Goal: Task Accomplishment & Management: Complete application form

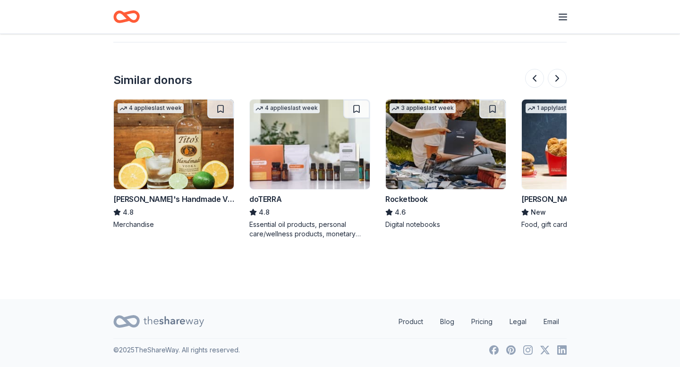
scroll to position [0, 456]
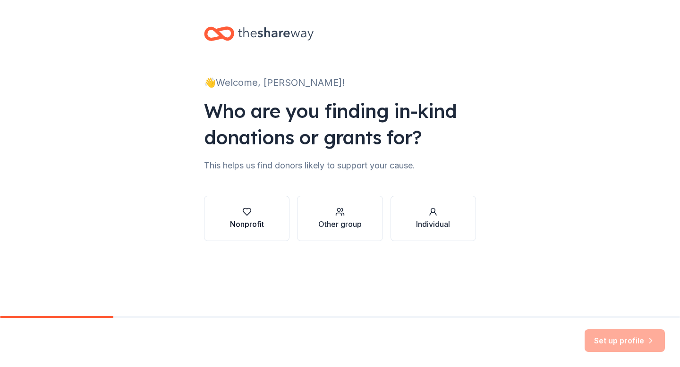
click at [254, 217] on div "Nonprofit" at bounding box center [247, 218] width 34 height 23
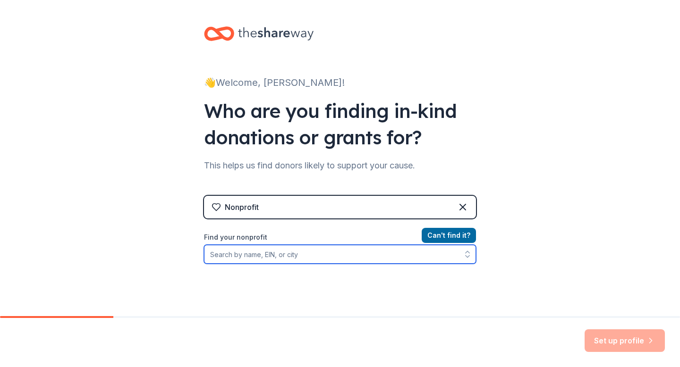
click at [314, 251] on input "Find your nonprofit" at bounding box center [340, 254] width 272 height 19
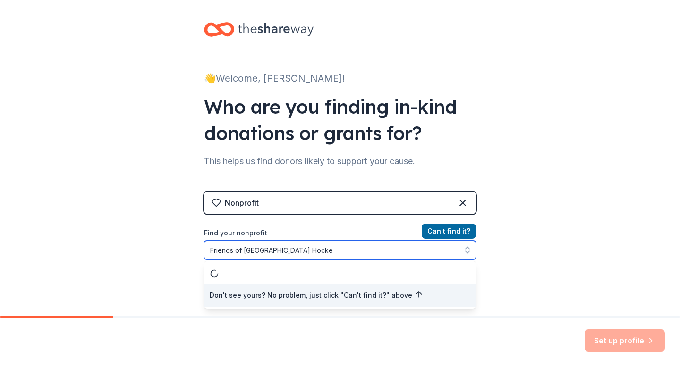
type input "Friends of Hall Field Hockey"
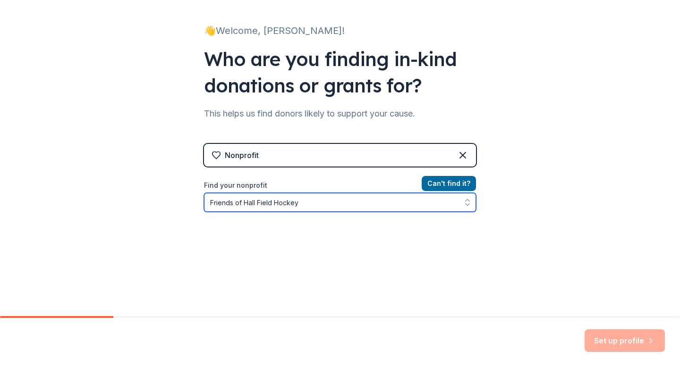
scroll to position [87, 0]
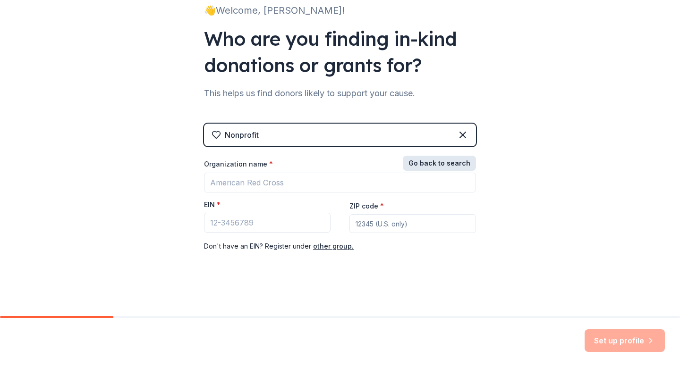
click at [441, 150] on div "Nonprofit Go back to search Organization name * EIN * ZIP code * Don ' t have a…" at bounding box center [340, 197] width 272 height 147
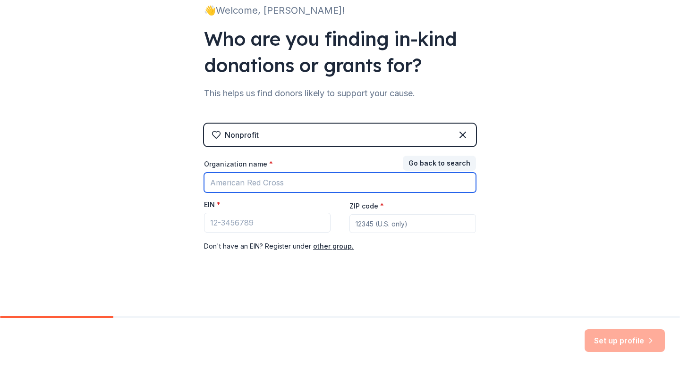
click at [269, 182] on input "Organization name *" at bounding box center [340, 183] width 272 height 20
type input "Friends of Hall Field Hockey"
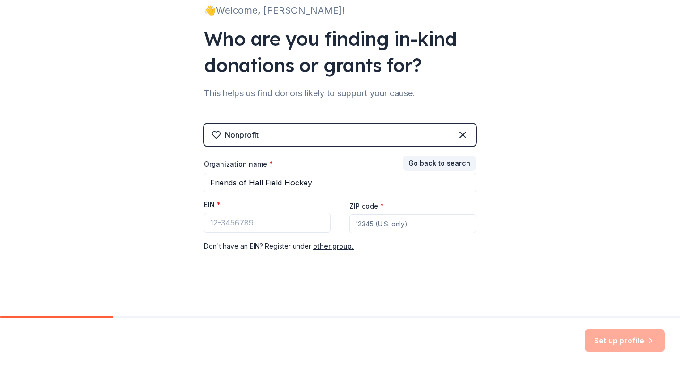
click at [365, 227] on input "ZIP code *" at bounding box center [412, 223] width 127 height 19
type input "06117"
click at [230, 225] on input "EIN *" at bounding box center [267, 223] width 127 height 20
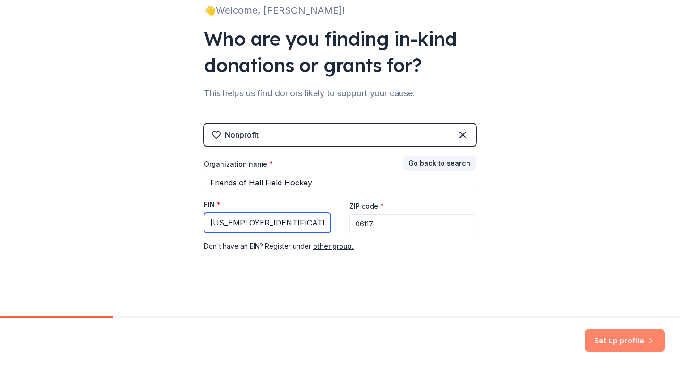
type input "[US_EMPLOYER_IDENTIFICATION_NUMBER]"
click at [605, 339] on button "Set up profile" at bounding box center [625, 341] width 80 height 23
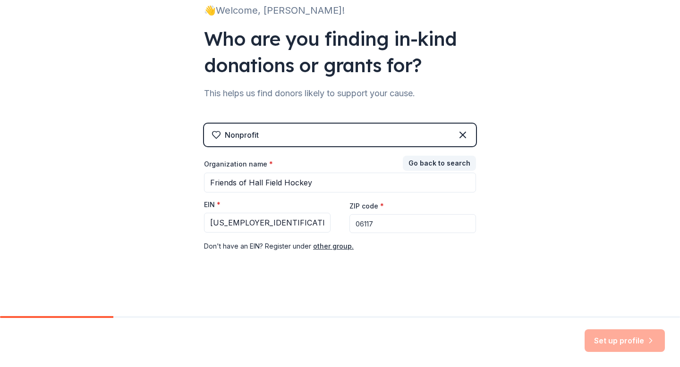
scroll to position [0, 0]
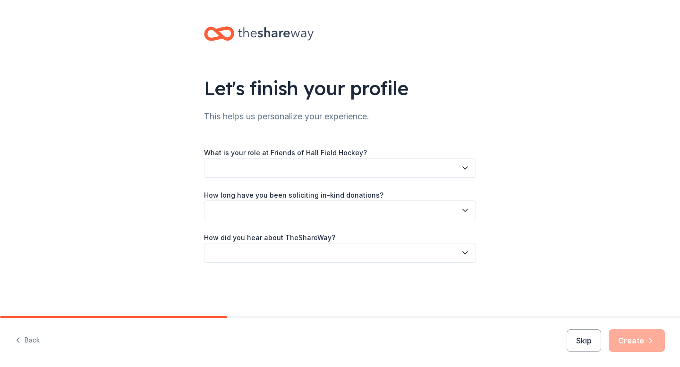
click at [338, 163] on button "button" at bounding box center [340, 168] width 272 height 20
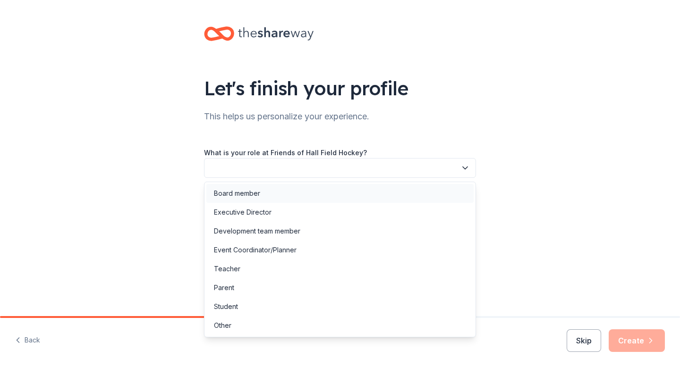
click at [311, 199] on div "Board member" at bounding box center [339, 193] width 267 height 19
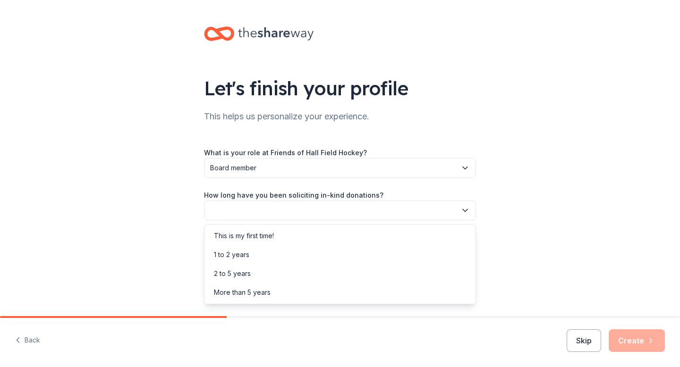
click at [307, 210] on button "button" at bounding box center [340, 211] width 272 height 20
click at [294, 236] on div "This is my first time!" at bounding box center [339, 236] width 267 height 19
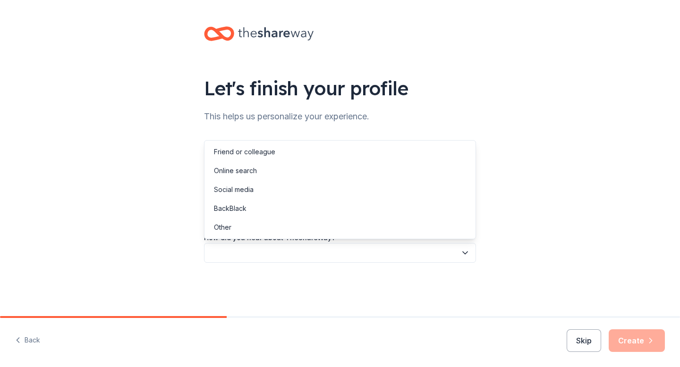
click at [287, 254] on button "button" at bounding box center [340, 253] width 272 height 20
click at [278, 168] on div "Online search" at bounding box center [339, 170] width 267 height 19
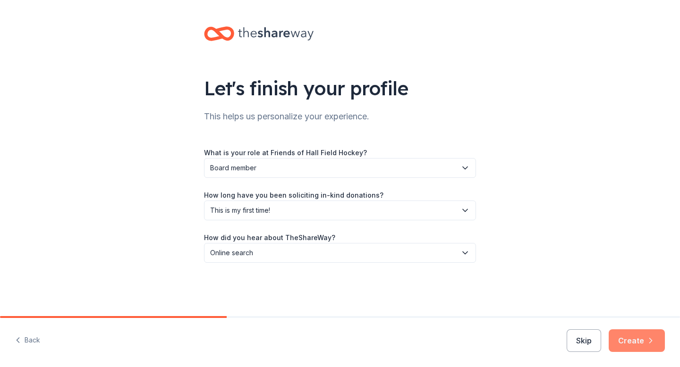
click at [634, 343] on button "Create" at bounding box center [637, 341] width 56 height 23
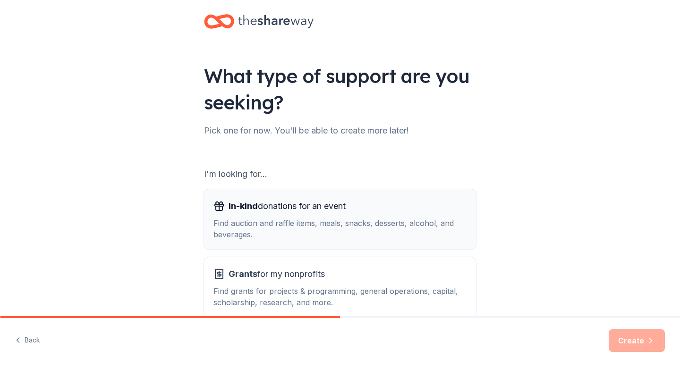
scroll to position [65, 0]
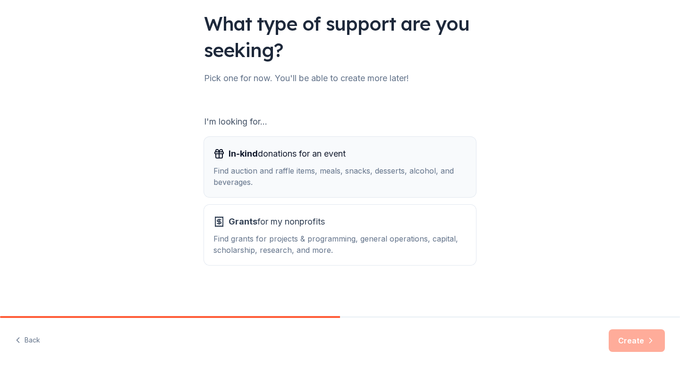
click at [337, 164] on div "In-kind donations for an event Find auction and raffle items, meals, snacks, de…" at bounding box center [339, 167] width 253 height 42
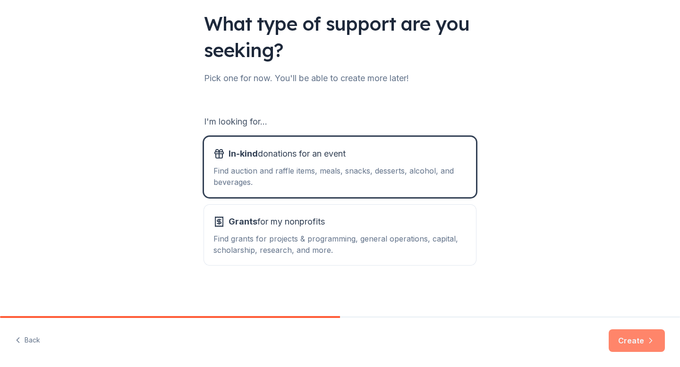
click at [642, 340] on button "Create" at bounding box center [637, 341] width 56 height 23
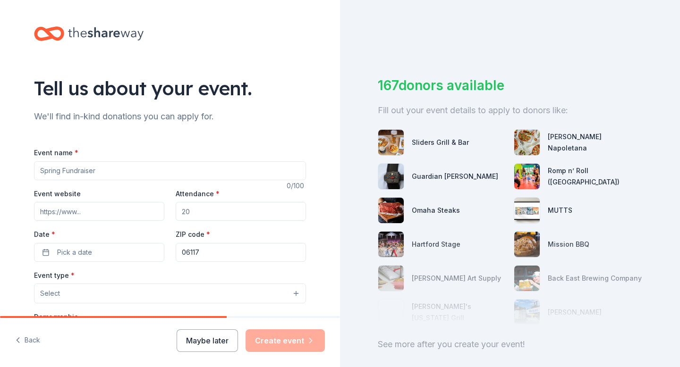
click at [102, 212] on input "Event website" at bounding box center [99, 211] width 130 height 19
click at [73, 206] on input "Event website" at bounding box center [99, 211] width 130 height 19
click at [195, 212] on input "Attendance *" at bounding box center [241, 211] width 130 height 19
type input "150"
click at [88, 253] on span "Pick a date" at bounding box center [74, 252] width 35 height 11
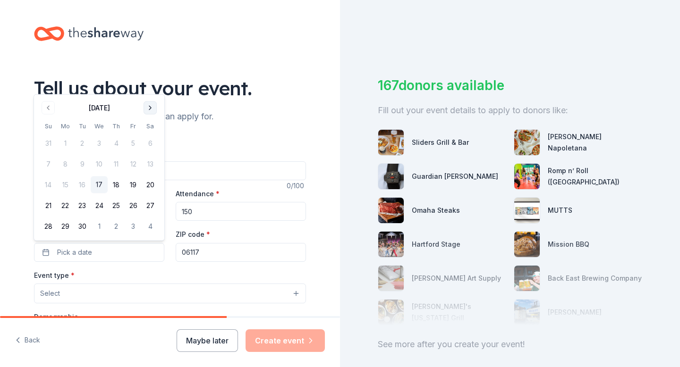
click at [147, 106] on button "Go to next month" at bounding box center [150, 108] width 13 height 13
click at [148, 105] on button "Go to next month" at bounding box center [150, 108] width 13 height 13
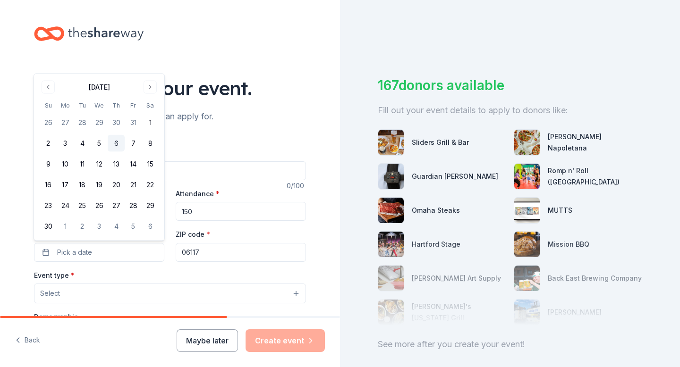
click at [115, 138] on button "6" at bounding box center [116, 143] width 17 height 17
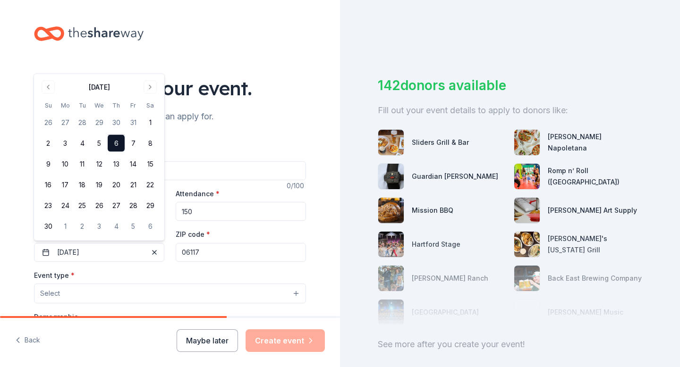
click at [246, 136] on div "Event name * 0 /100 Event website Attendance * 150 Date * 11/06/2025 ZIP code *…" at bounding box center [170, 357] width 272 height 451
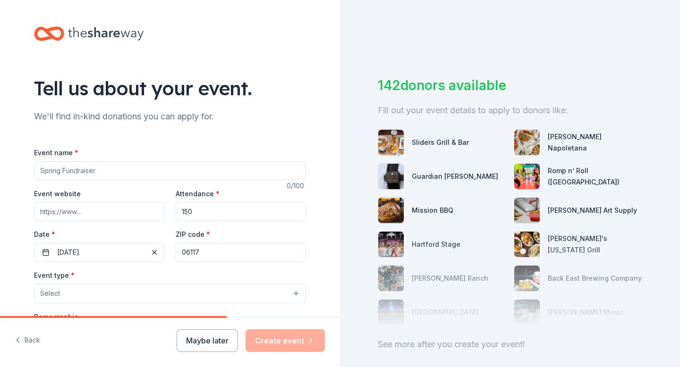
click at [136, 169] on input "Event name *" at bounding box center [170, 170] width 272 height 19
click at [86, 169] on input "End of year Feild Hockey Banquet" at bounding box center [170, 170] width 272 height 19
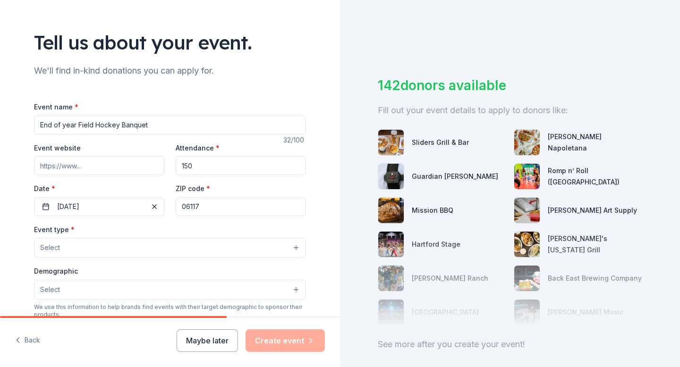
scroll to position [56, 0]
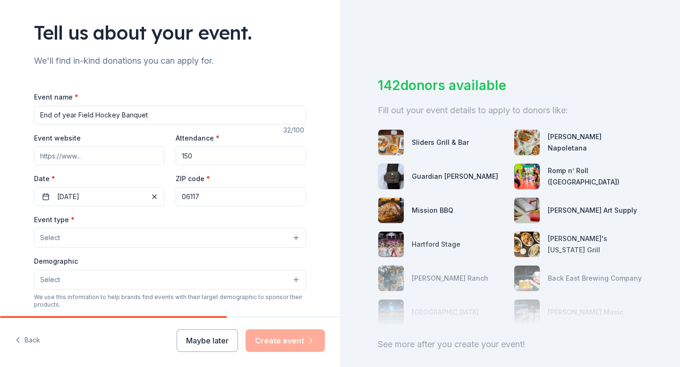
type input "End of year Field Hockey Banquet"
click at [85, 236] on button "Select" at bounding box center [170, 238] width 272 height 20
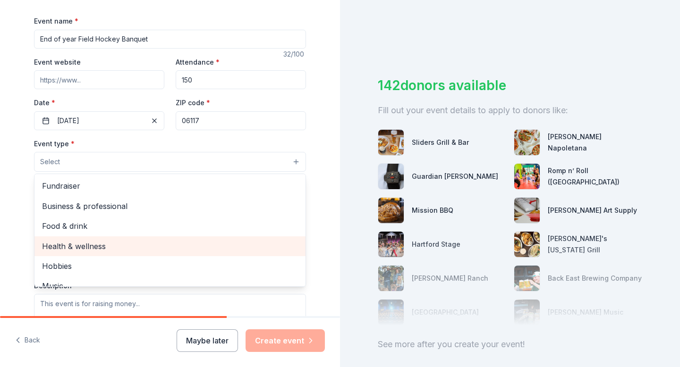
scroll to position [0, 0]
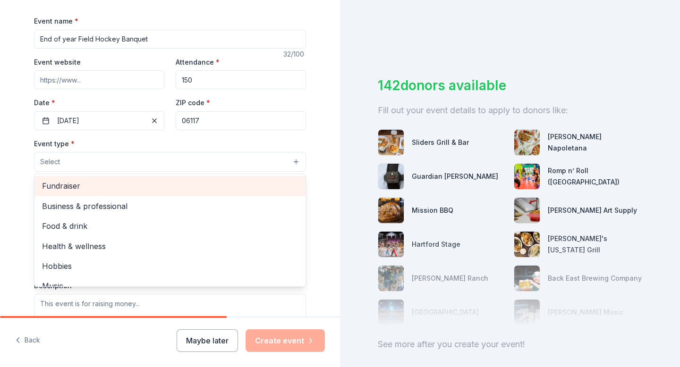
click at [90, 186] on span "Fundraiser" at bounding box center [170, 186] width 256 height 12
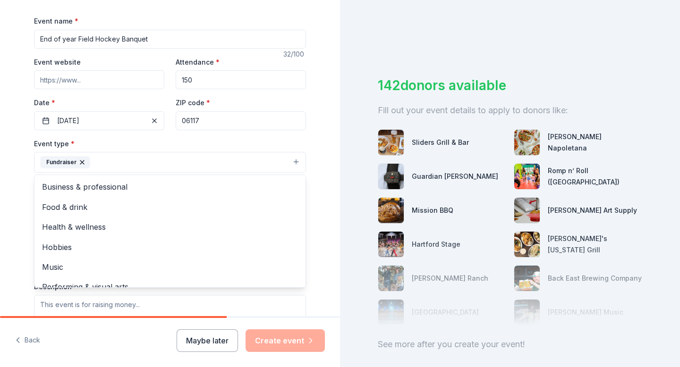
click at [383, 59] on div "Tell us about your event. We'll find in-kind donations you can apply for. Event…" at bounding box center [340, 183] width 680 height 367
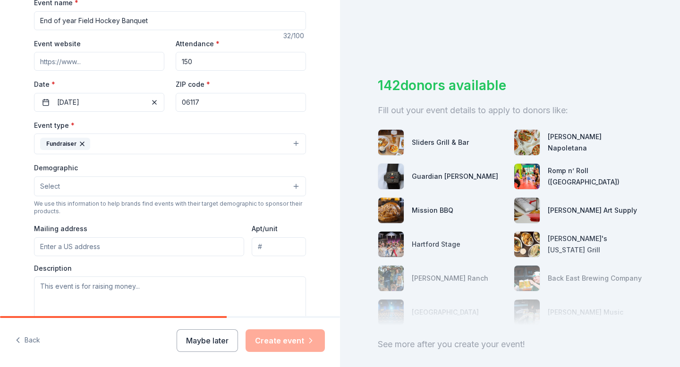
scroll to position [152, 0]
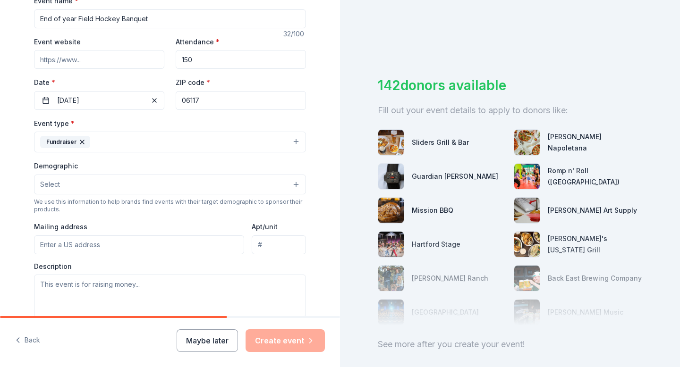
click at [147, 182] on button "Select" at bounding box center [170, 185] width 272 height 20
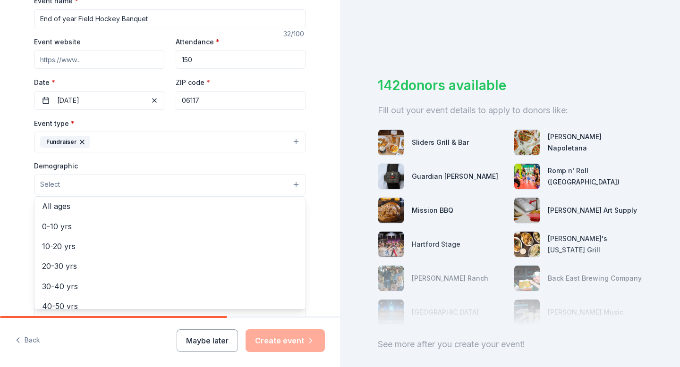
scroll to position [59, 0]
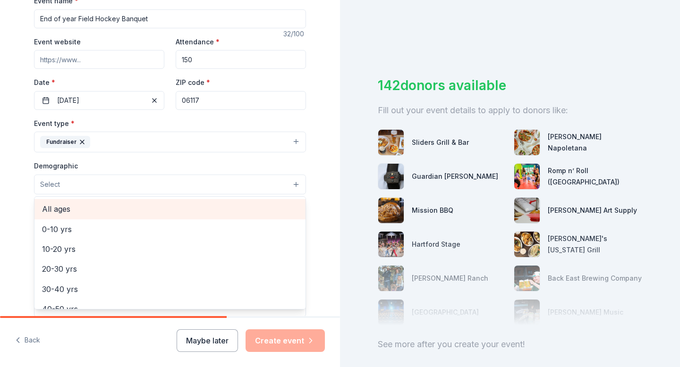
click at [101, 211] on span "All ages" at bounding box center [170, 209] width 256 height 12
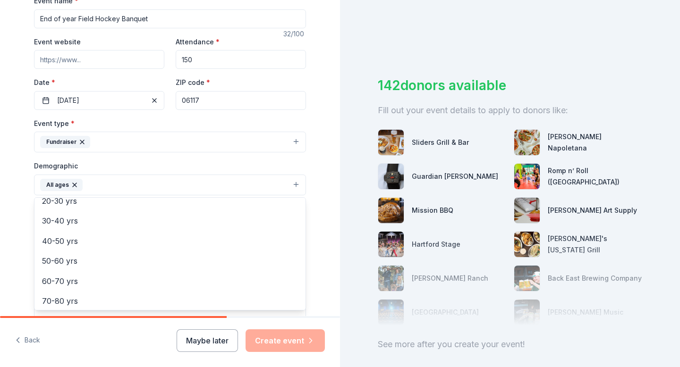
click at [331, 99] on div "Tell us about your event. We'll find in-kind donations you can apply for. Event…" at bounding box center [170, 163] width 340 height 630
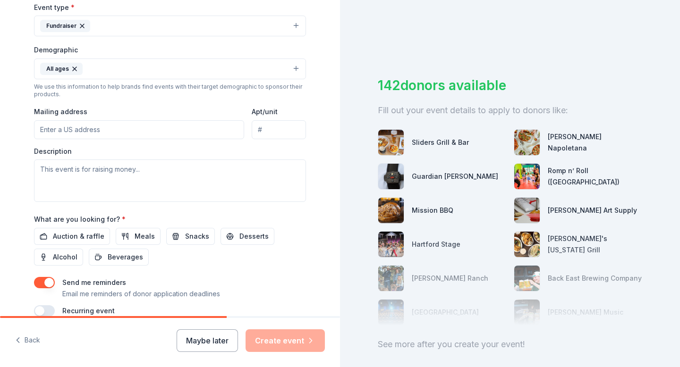
scroll to position [271, 0]
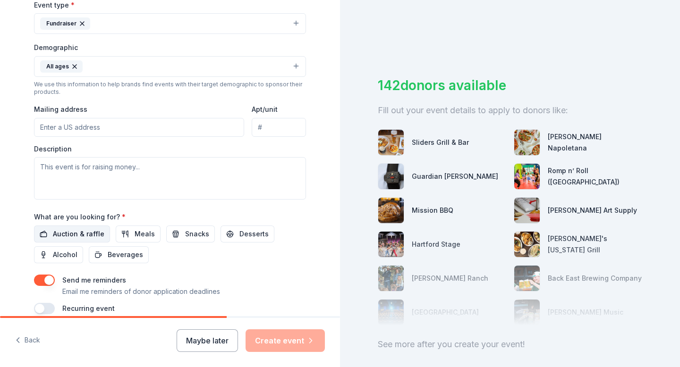
click at [85, 232] on span "Auction & raffle" at bounding box center [78, 234] width 51 height 11
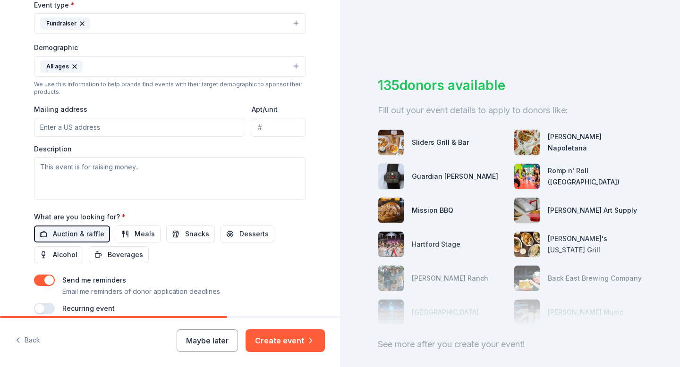
click at [68, 127] on input "Mailing address" at bounding box center [139, 127] width 210 height 19
type input "66 Huntington Drive, West Hartford, CT, 06117"
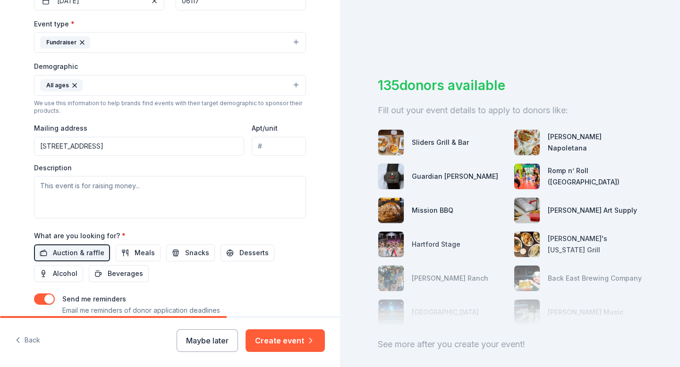
scroll to position [314, 0]
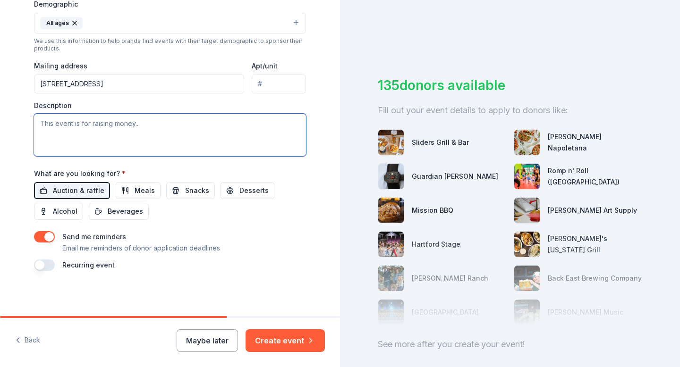
click at [59, 121] on textarea at bounding box center [170, 135] width 272 height 42
click at [88, 126] on textarea at bounding box center [170, 135] width 272 height 42
paste textarea "September 18, 2025 Dear West Hartford Community Member, My daughter is a sophom…"
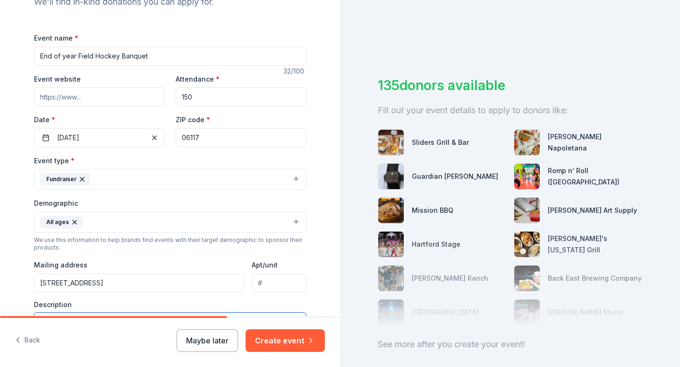
scroll to position [113, 0]
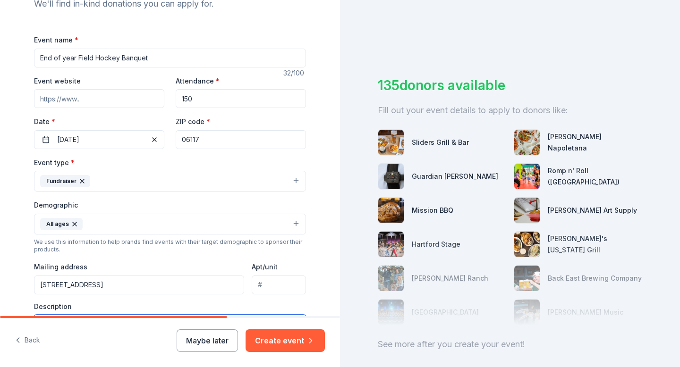
type textarea "September 18, 2025 Dear West Hartford Community Member, My daughter is a sophom…"
click at [79, 57] on input "End of year Field Hockey Banquet" at bounding box center [170, 58] width 272 height 19
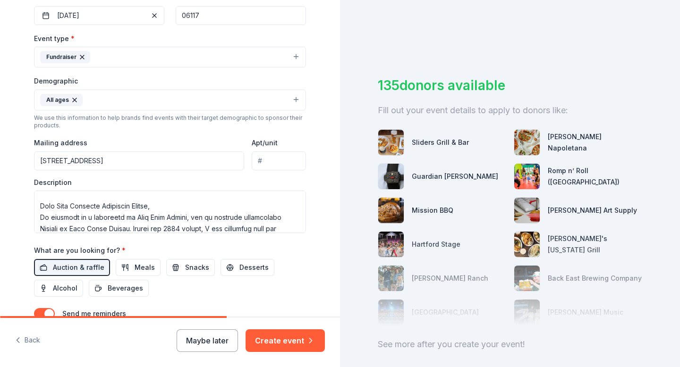
scroll to position [314, 0]
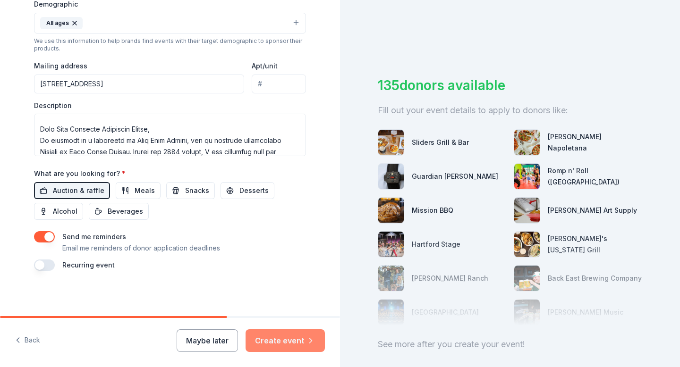
type input "End of year Hall High School Field Hockey Banquet"
click at [277, 336] on button "Create event" at bounding box center [285, 341] width 79 height 23
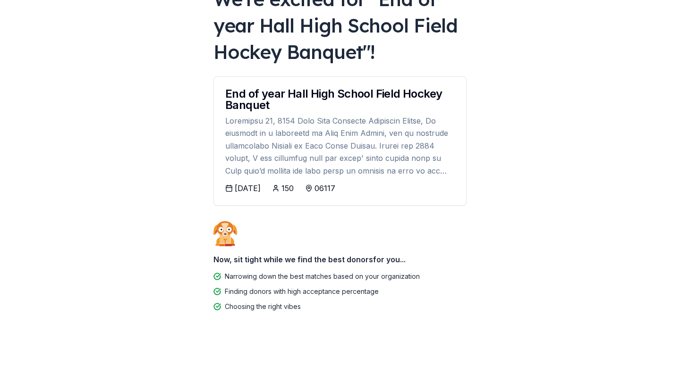
scroll to position [82, 0]
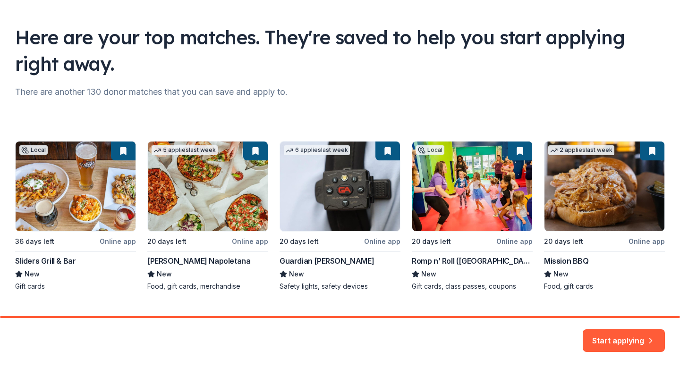
scroll to position [58, 0]
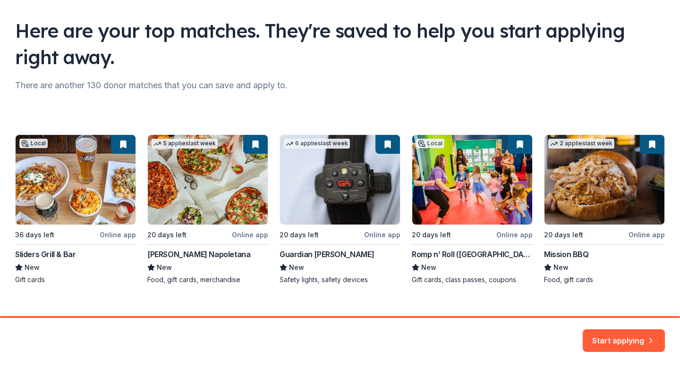
click at [210, 177] on div "Local 36 days left Online app Sliders Grill & Bar New Gift cards 5 applies last…" at bounding box center [340, 210] width 650 height 150
click at [612, 336] on button "Start applying" at bounding box center [624, 335] width 82 height 23
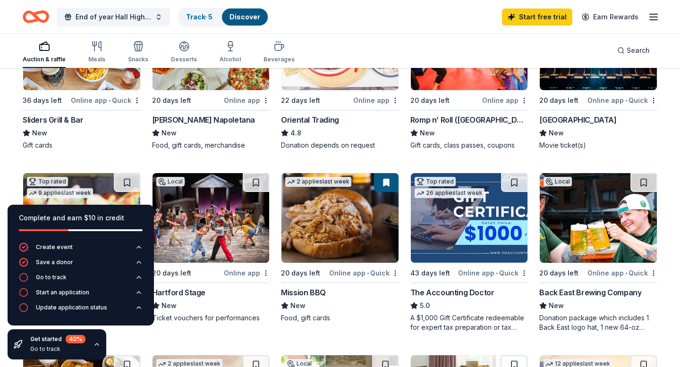
scroll to position [137, 0]
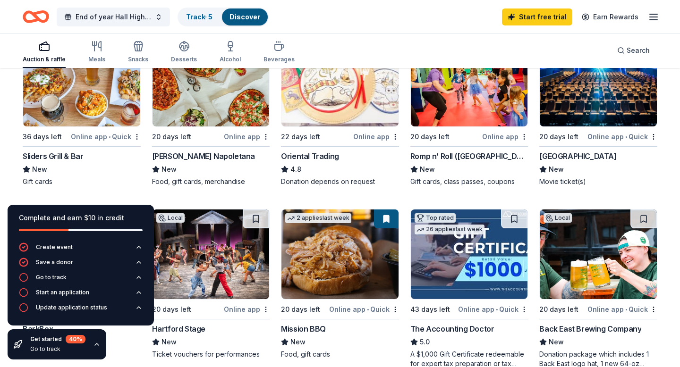
click at [245, 136] on div "Online app" at bounding box center [247, 137] width 46 height 12
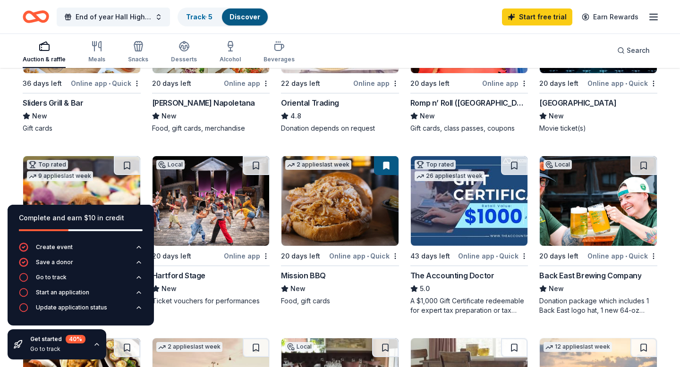
scroll to position [195, 0]
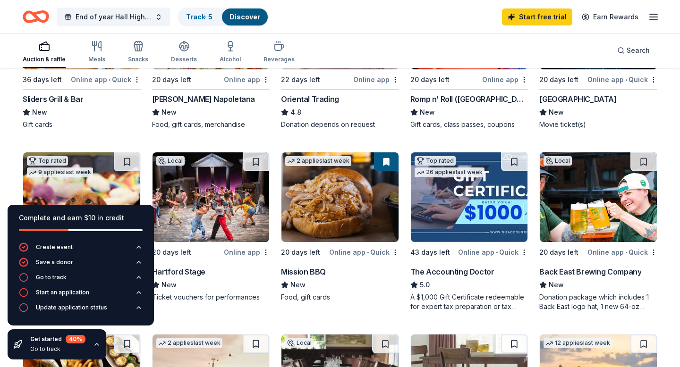
click at [192, 306] on div "Local 20 days left Online app Hartford Stage New Ticket vouchers for performanc…" at bounding box center [211, 232] width 118 height 160
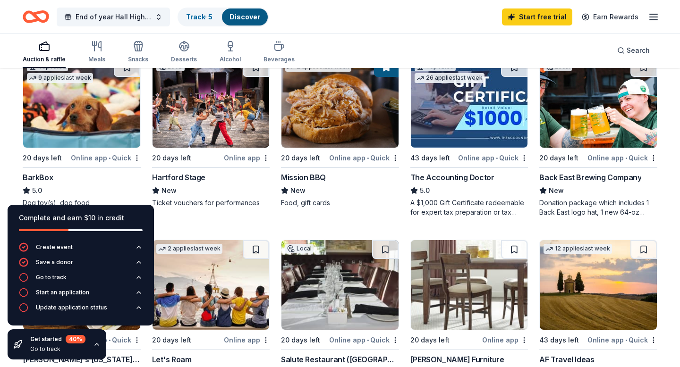
scroll to position [292, 0]
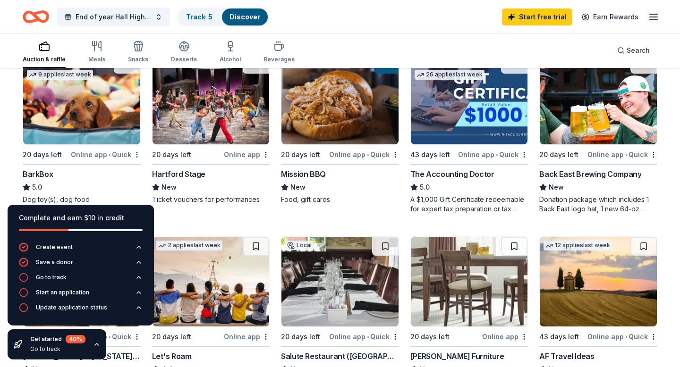
click at [237, 154] on div "Online app" at bounding box center [247, 155] width 46 height 12
click at [177, 218] on div "Local 36 days left Online app • Quick Sliders Grill & Bar New Gift cards 5 appl…" at bounding box center [340, 229] width 635 height 697
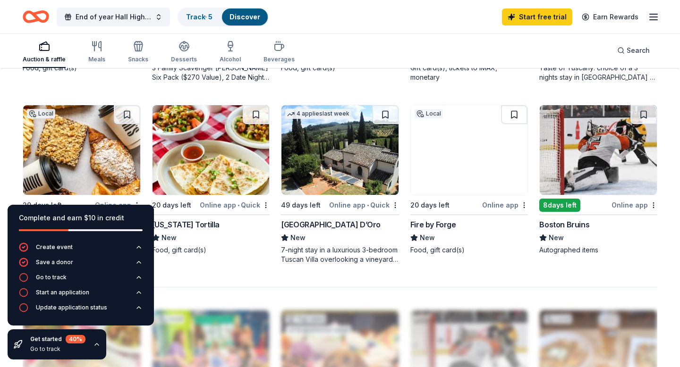
scroll to position [609, 0]
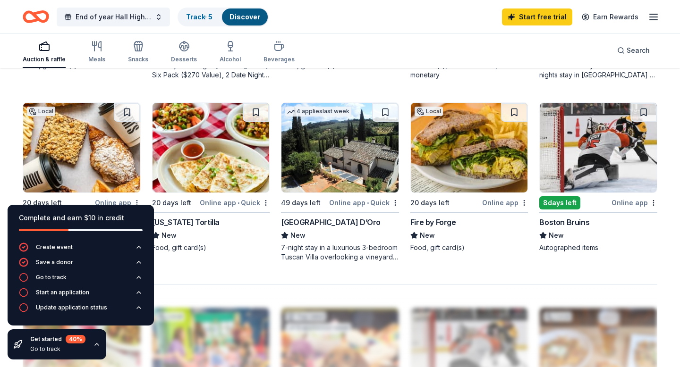
click at [606, 168] on img at bounding box center [598, 148] width 117 height 90
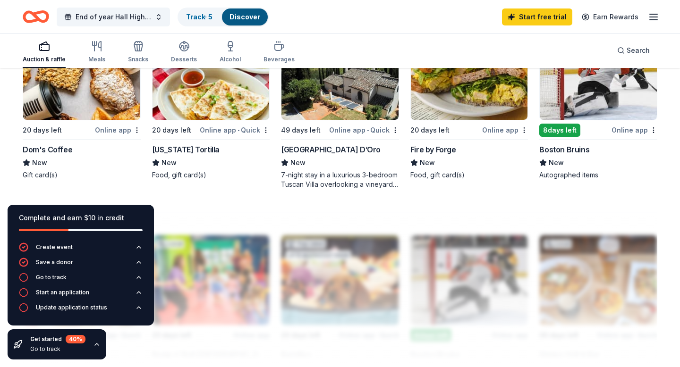
scroll to position [678, 0]
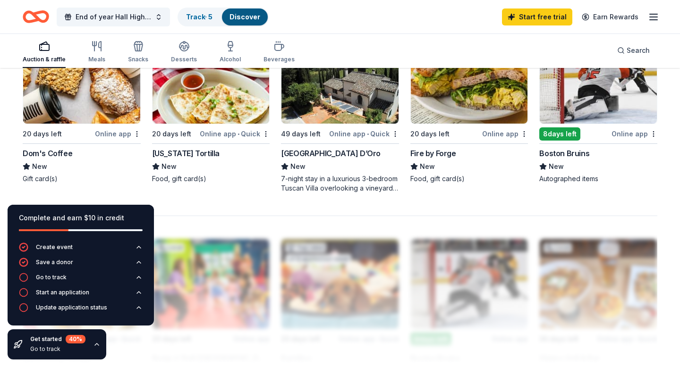
click at [62, 99] on img at bounding box center [81, 79] width 117 height 90
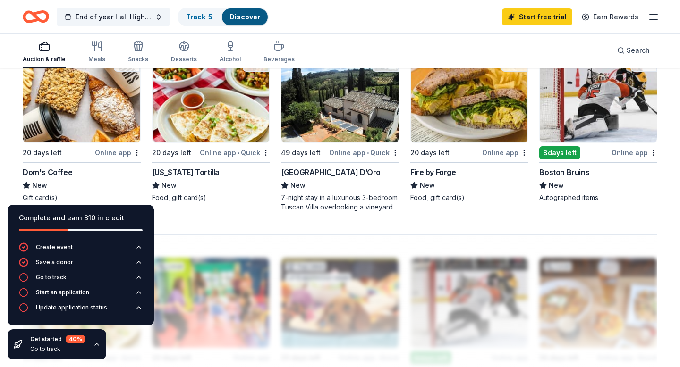
scroll to position [660, 0]
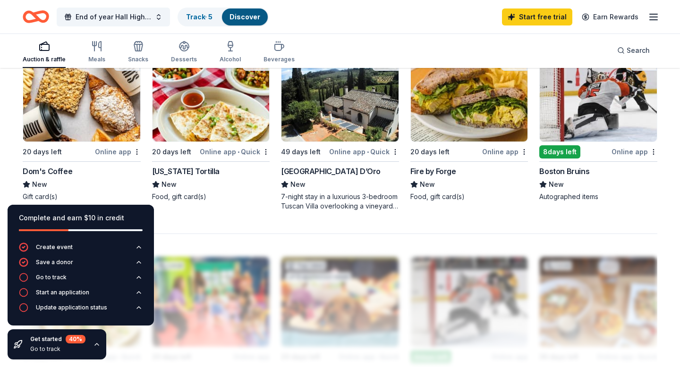
click at [426, 119] on img at bounding box center [469, 97] width 117 height 90
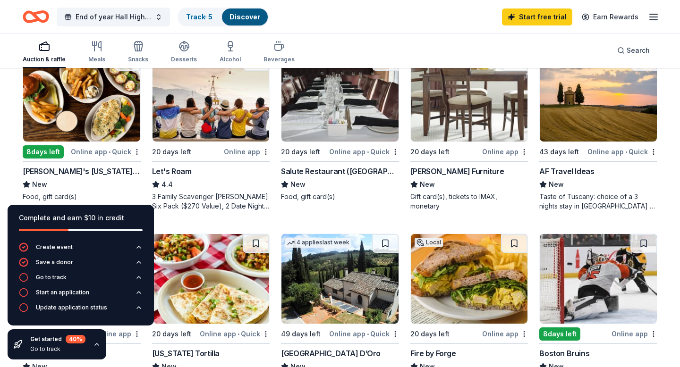
scroll to position [480, 0]
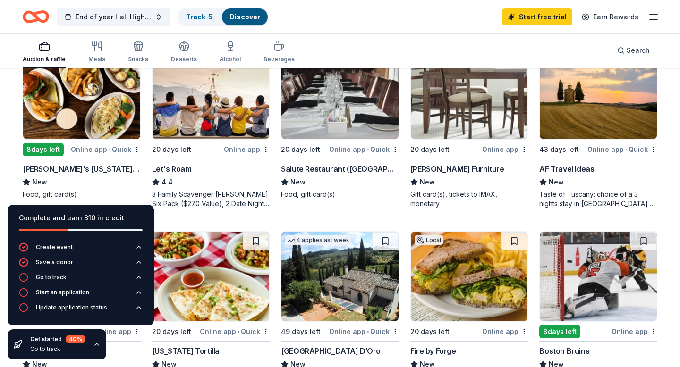
click at [443, 109] on img at bounding box center [469, 95] width 117 height 90
click at [193, 103] on img at bounding box center [211, 95] width 117 height 90
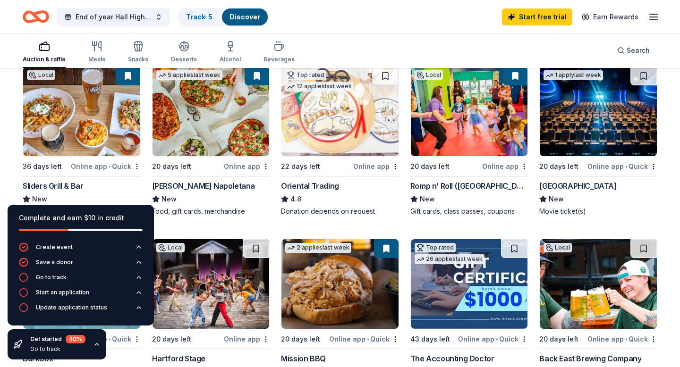
scroll to position [0, 0]
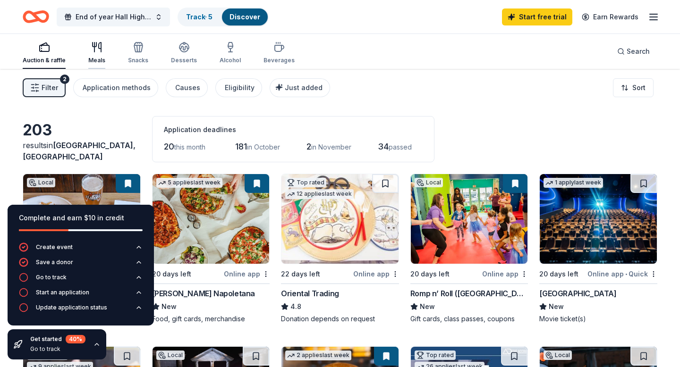
click at [97, 52] on icon "button" at bounding box center [96, 47] width 11 height 11
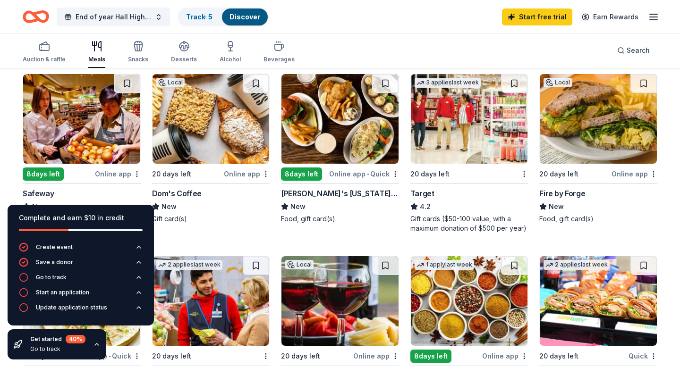
scroll to position [282, 0]
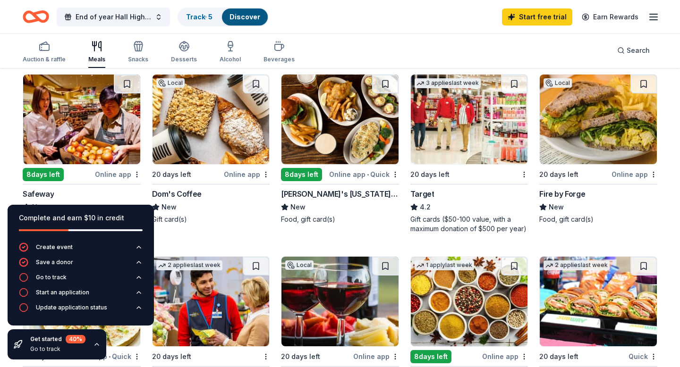
click at [449, 149] on img at bounding box center [469, 120] width 117 height 90
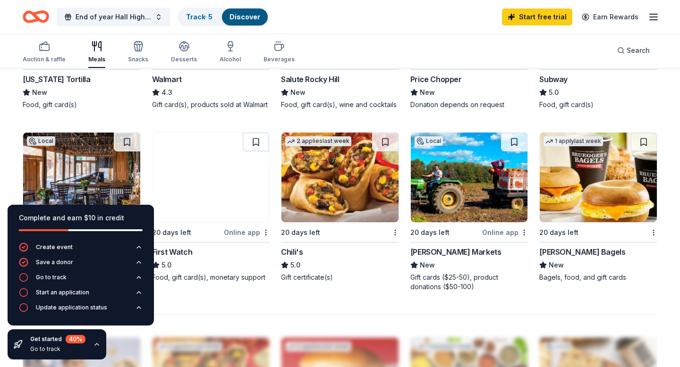
scroll to position [580, 0]
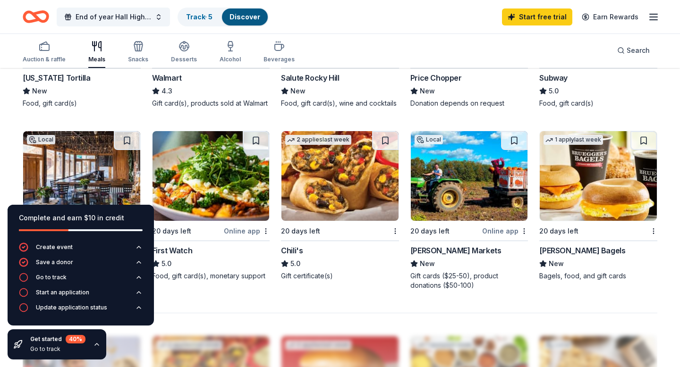
click at [570, 252] on div "[PERSON_NAME] Bagels" at bounding box center [582, 250] width 86 height 11
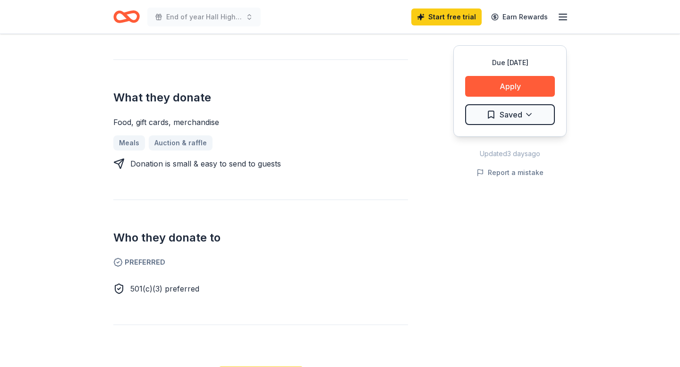
scroll to position [376, 0]
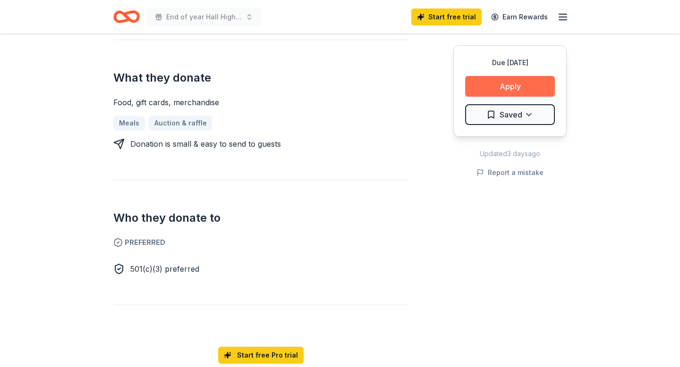
click at [497, 87] on button "Apply" at bounding box center [510, 86] width 90 height 21
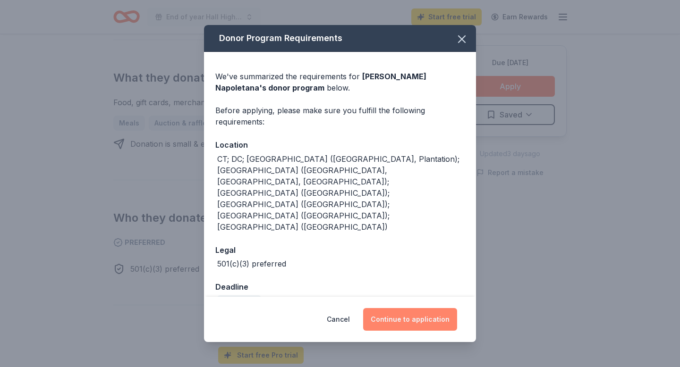
click at [398, 309] on button "Continue to application" at bounding box center [410, 319] width 94 height 23
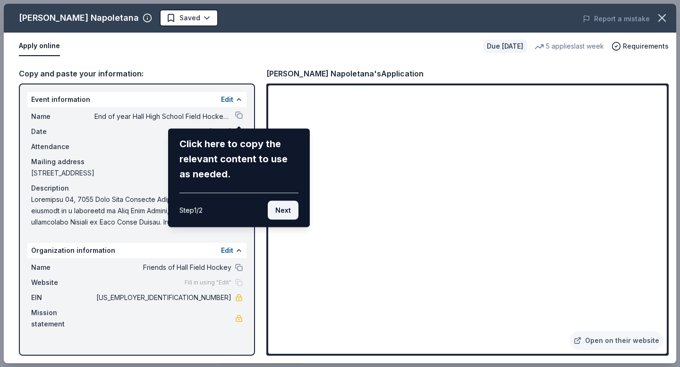
click at [277, 214] on button "Next" at bounding box center [283, 210] width 31 height 19
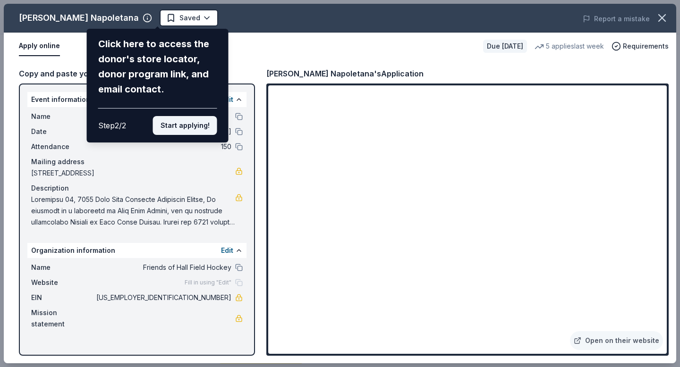
click at [185, 130] on button "Start applying!" at bounding box center [185, 125] width 64 height 19
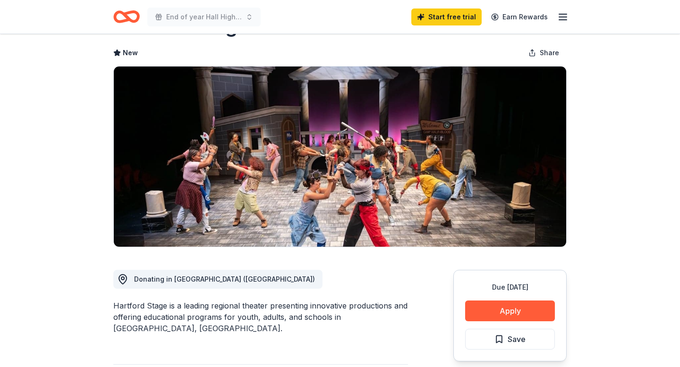
scroll to position [51, 0]
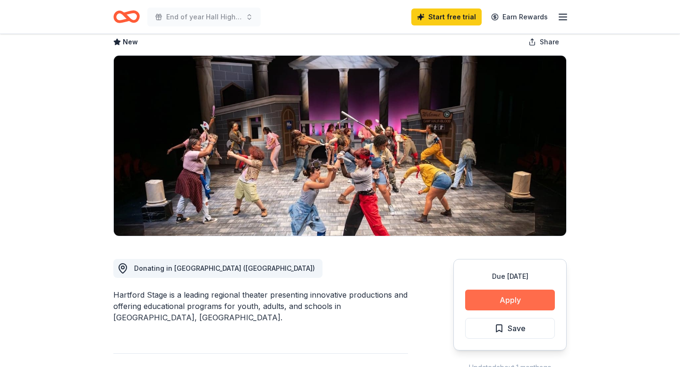
click at [518, 297] on button "Apply" at bounding box center [510, 300] width 90 height 21
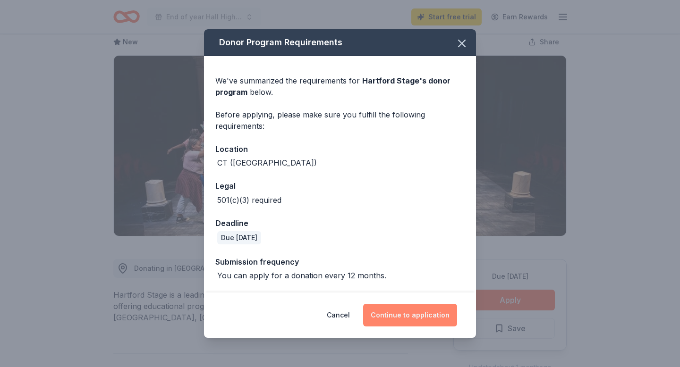
click at [404, 319] on button "Continue to application" at bounding box center [410, 315] width 94 height 23
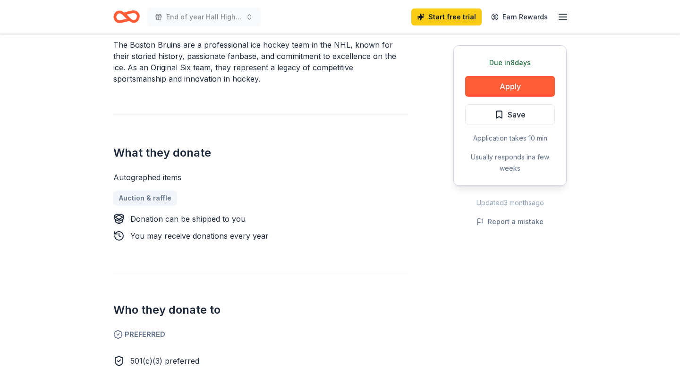
scroll to position [261, 0]
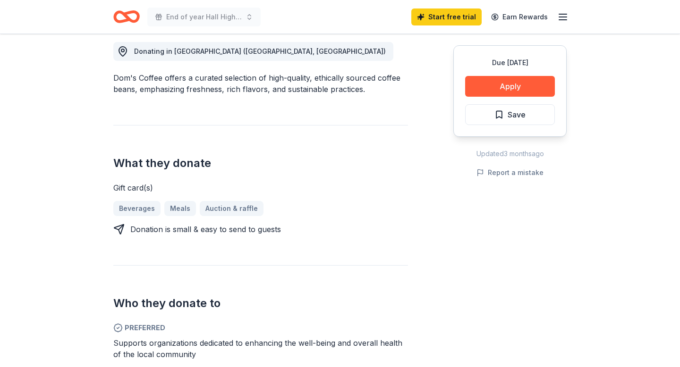
scroll to position [273, 0]
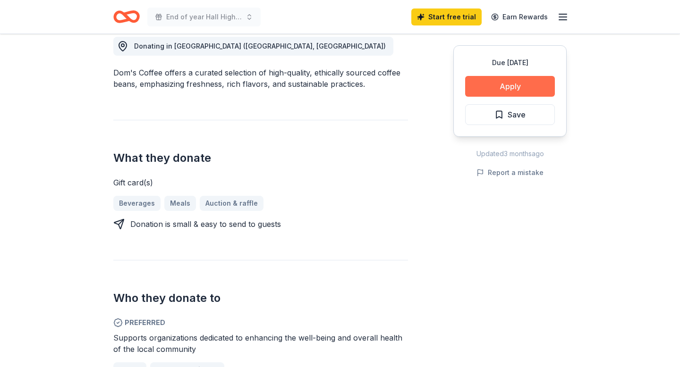
click at [516, 84] on button "Apply" at bounding box center [510, 86] width 90 height 21
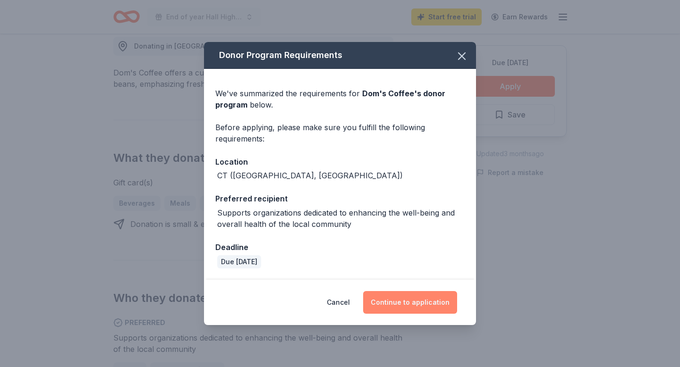
click at [390, 300] on button "Continue to application" at bounding box center [410, 302] width 94 height 23
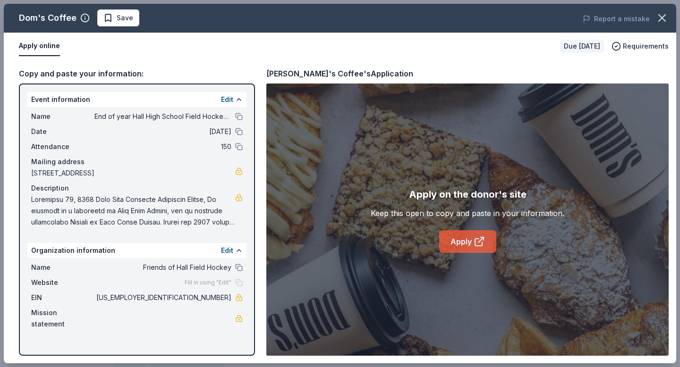
click at [464, 246] on link "Apply" at bounding box center [467, 241] width 57 height 23
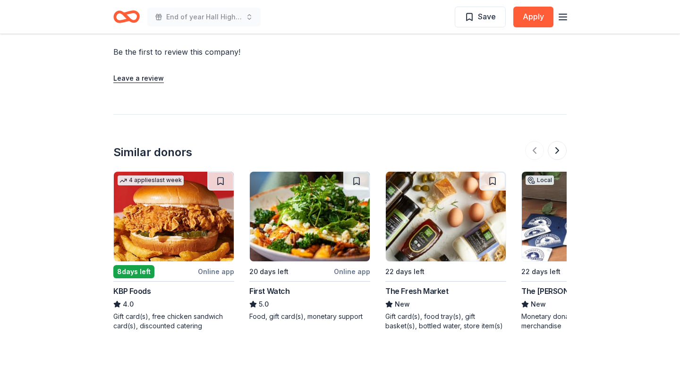
scroll to position [843, 0]
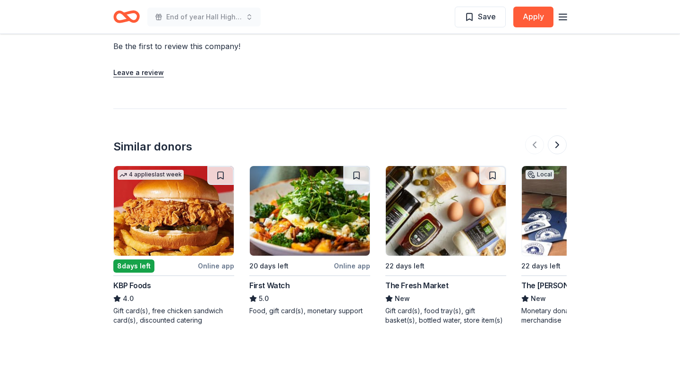
click at [438, 219] on img at bounding box center [446, 211] width 120 height 90
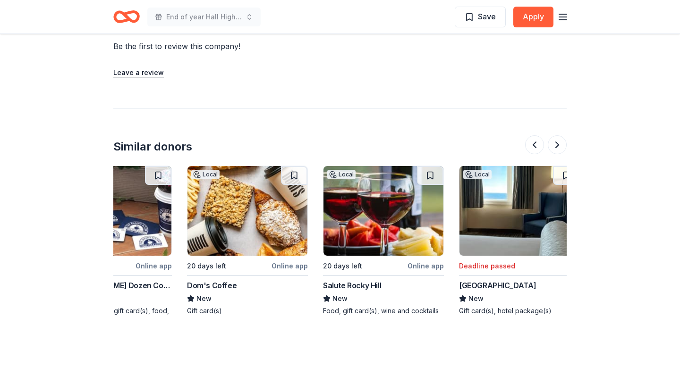
scroll to position [0, 449]
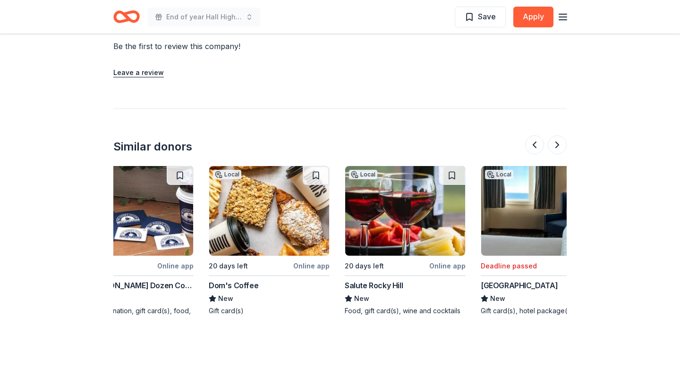
click at [388, 215] on img at bounding box center [405, 211] width 120 height 90
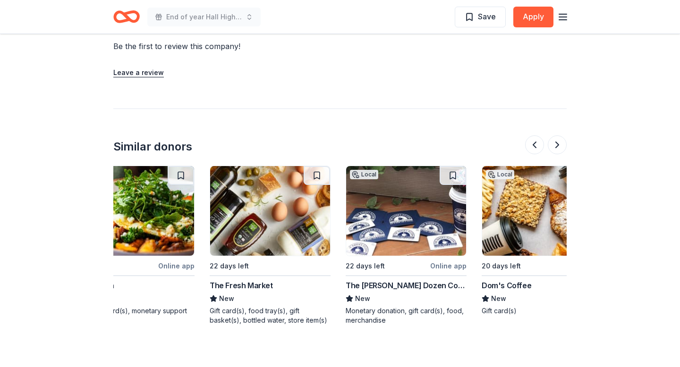
scroll to position [0, 100]
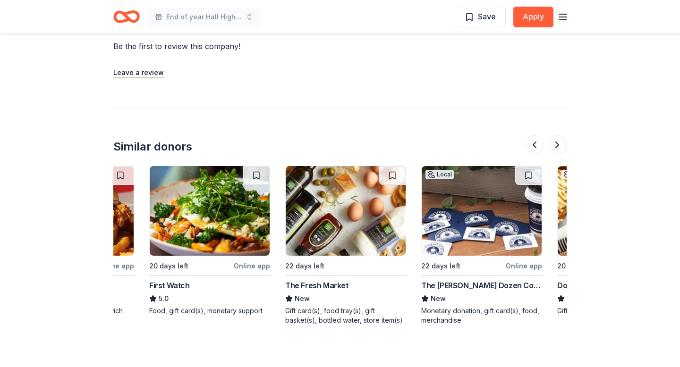
click at [216, 228] on img at bounding box center [210, 211] width 120 height 90
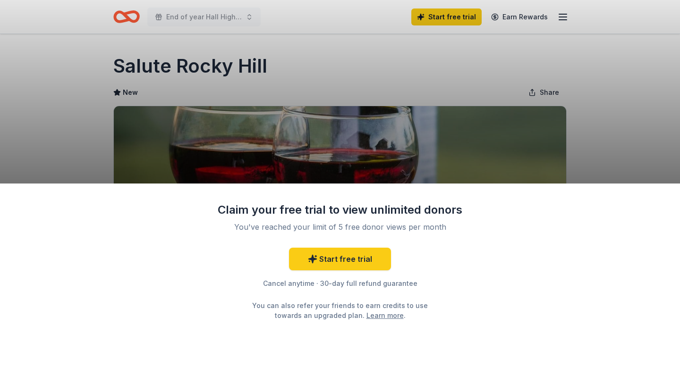
click at [76, 114] on div "Claim your free trial to view unlimited donors You've reached your limit of 5 f…" at bounding box center [340, 183] width 680 height 367
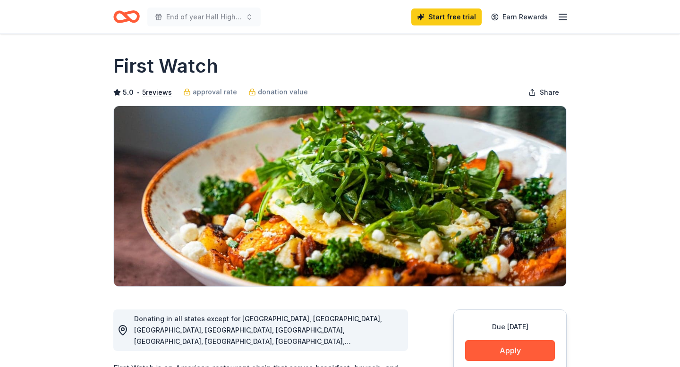
scroll to position [2, 0]
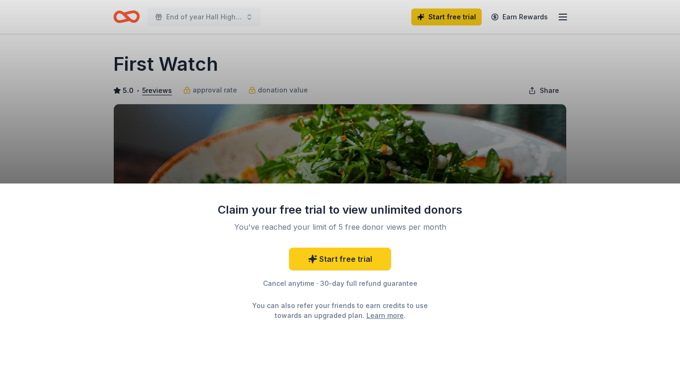
drag, startPoint x: 228, startPoint y: 68, endPoint x: 130, endPoint y: 67, distance: 97.7
click at [130, 67] on div "Claim your free trial to view unlimited donors You've reached your limit of 5 f…" at bounding box center [340, 183] width 680 height 367
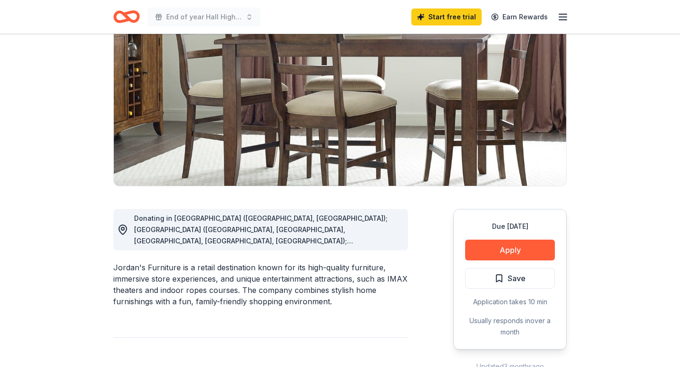
scroll to position [136, 0]
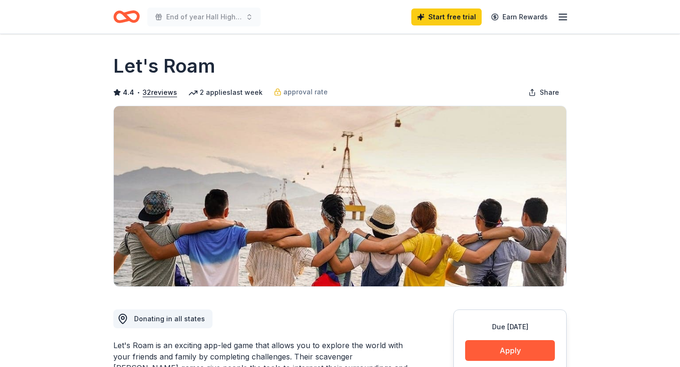
scroll to position [16, 0]
